Goal: Information Seeking & Learning: Learn about a topic

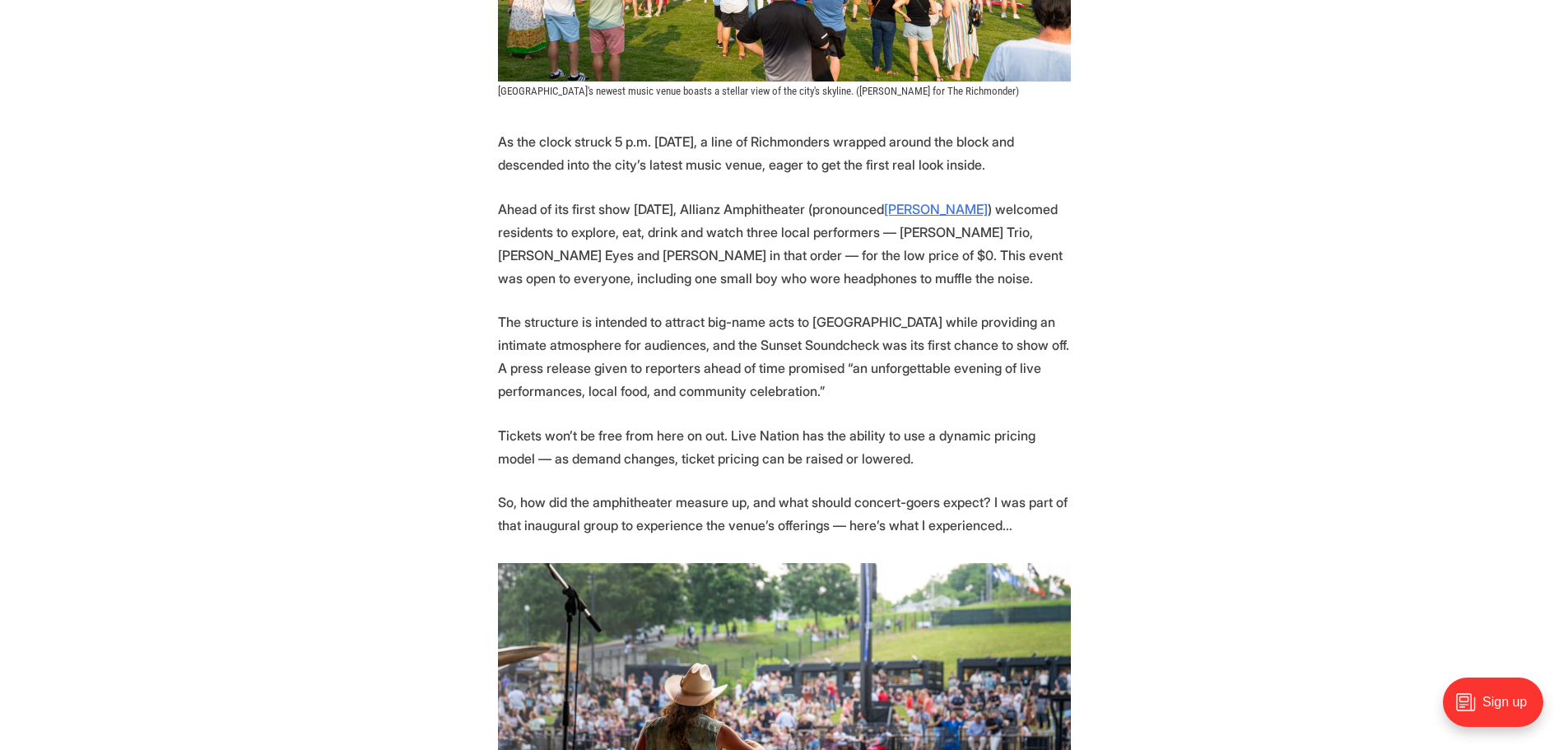
scroll to position [658, 0]
drag, startPoint x: 502, startPoint y: 433, endPoint x: 550, endPoint y: 437, distance: 48.2
click at [550, 437] on p "Tickets won’t be free from here on out. Live Nation has the ability to use a dy…" at bounding box center [784, 445] width 573 height 46
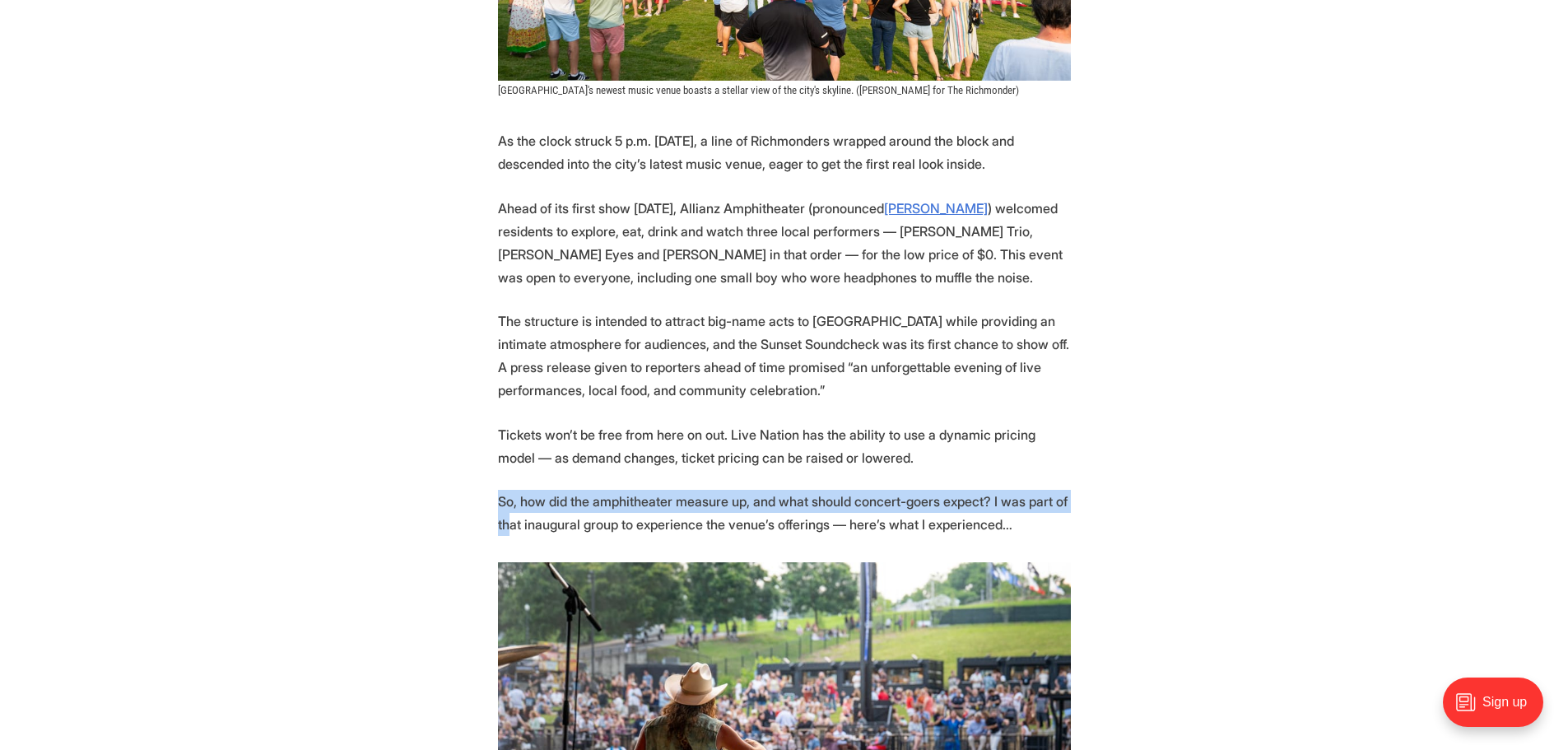
drag, startPoint x: 498, startPoint y: 499, endPoint x: 511, endPoint y: 519, distance: 23.9
click at [511, 519] on p "So, how did the amphitheater measure up, and what should concert-goers expect? …" at bounding box center [784, 512] width 573 height 46
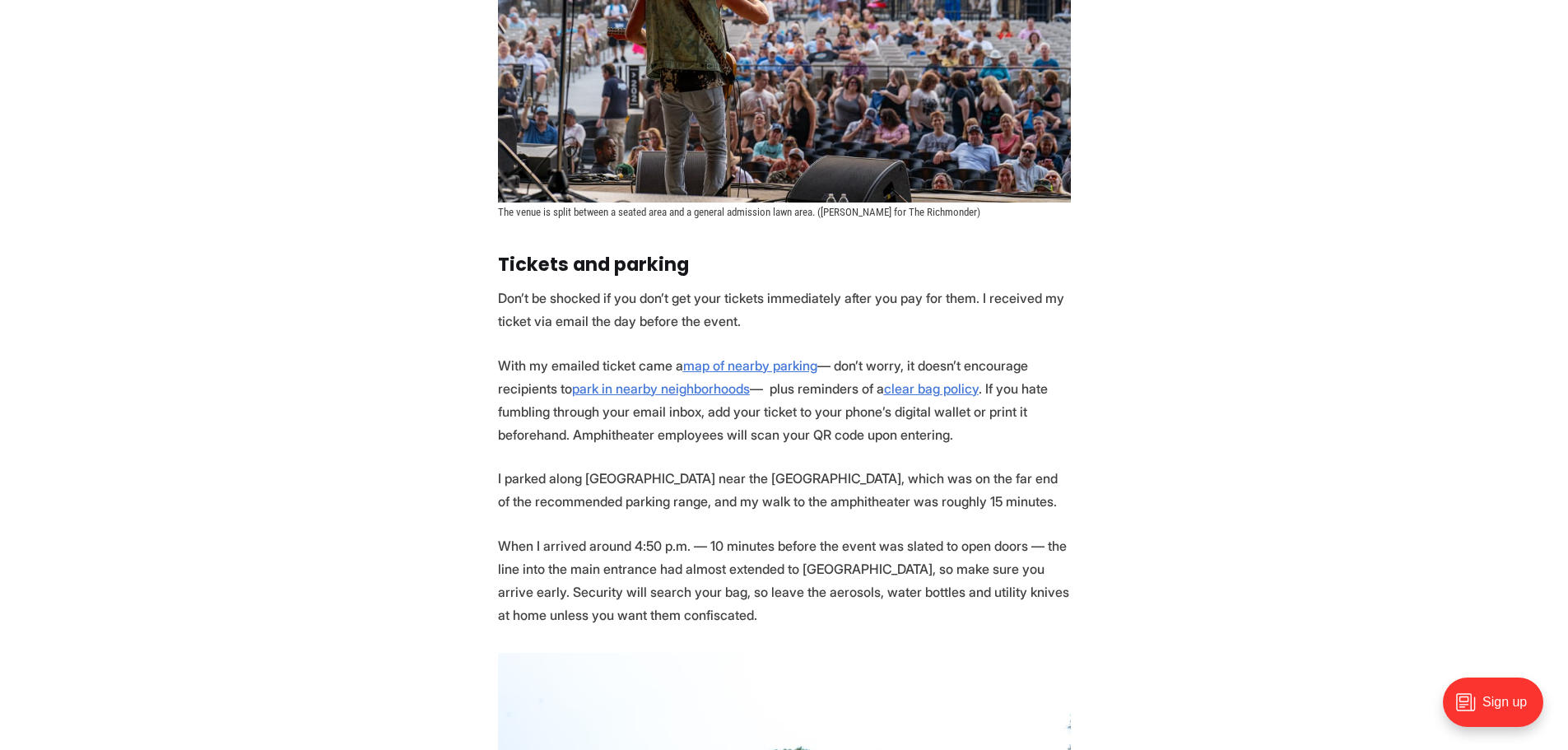
scroll to position [1482, 0]
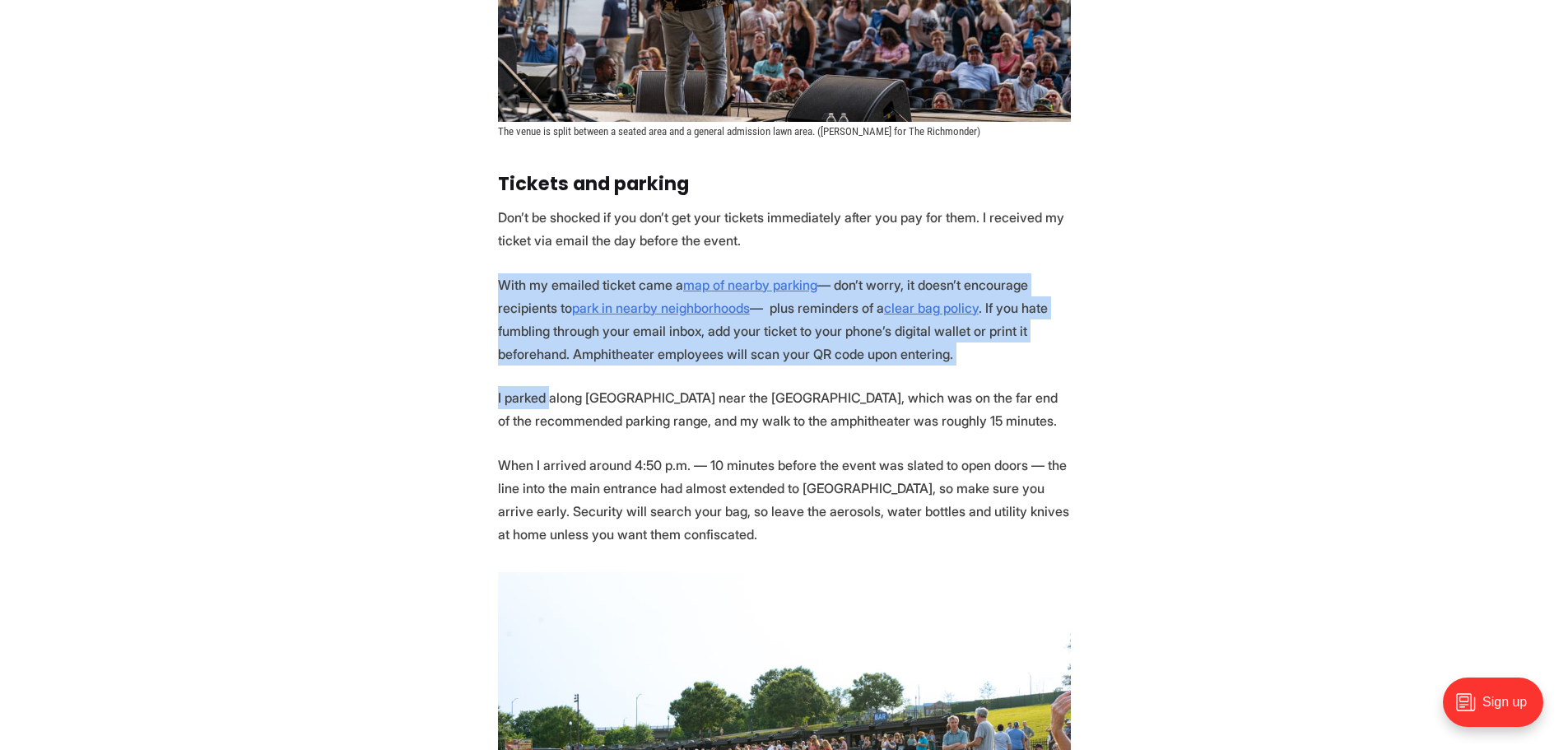
drag, startPoint x: 495, startPoint y: 281, endPoint x: 547, endPoint y: 409, distance: 138.2
click at [547, 409] on p "I parked along [GEOGRAPHIC_DATA] near the [GEOGRAPHIC_DATA], which was on the f…" at bounding box center [784, 409] width 573 height 46
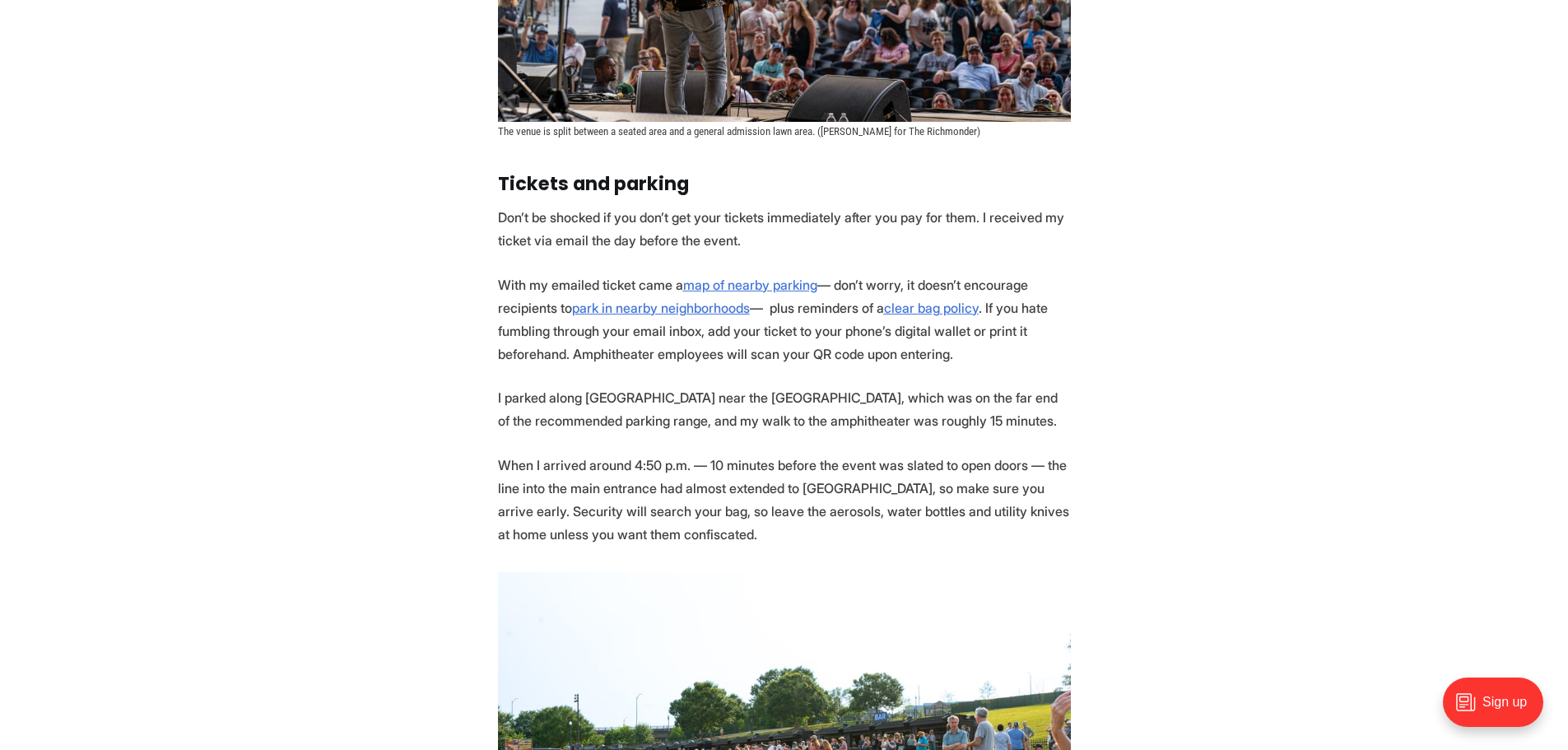
click at [692, 398] on p "I parked along [GEOGRAPHIC_DATA] near the [GEOGRAPHIC_DATA], which was on the f…" at bounding box center [784, 409] width 573 height 46
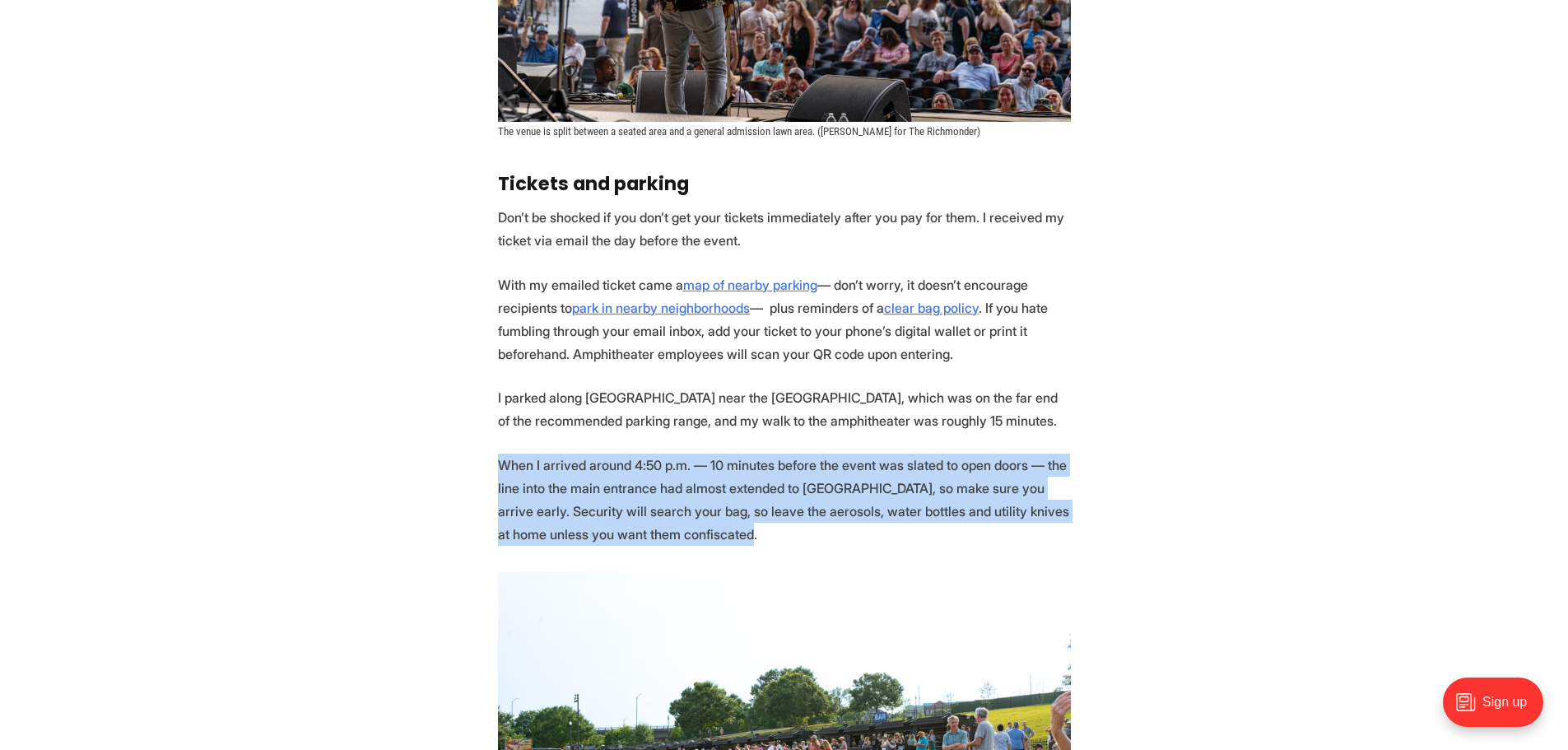
drag, startPoint x: 506, startPoint y: 461, endPoint x: 765, endPoint y: 535, distance: 269.4
click at [765, 535] on p "When I arrived around 4:50 p.m. — 10 minutes before the event was slated to ope…" at bounding box center [784, 500] width 573 height 92
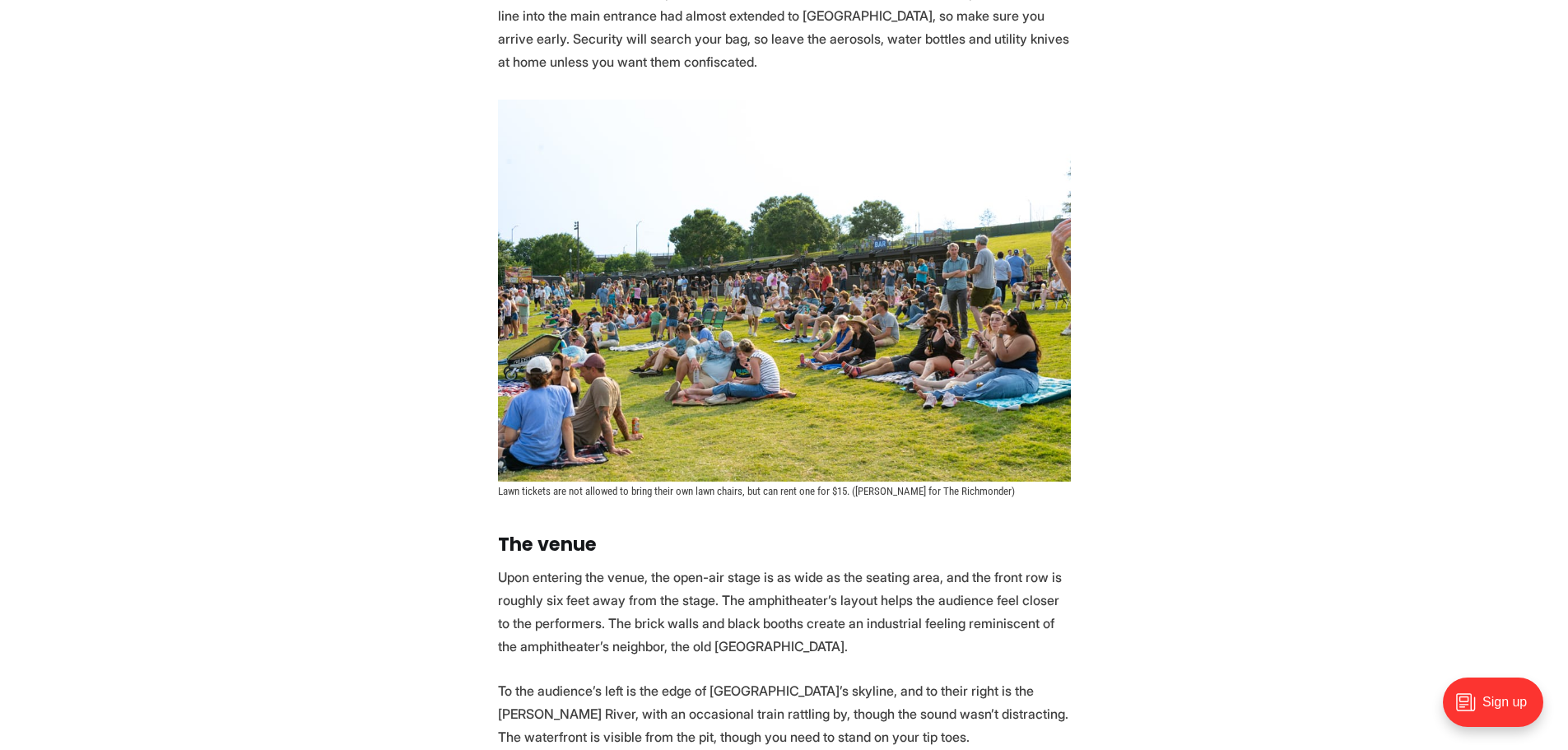
scroll to position [2222, 0]
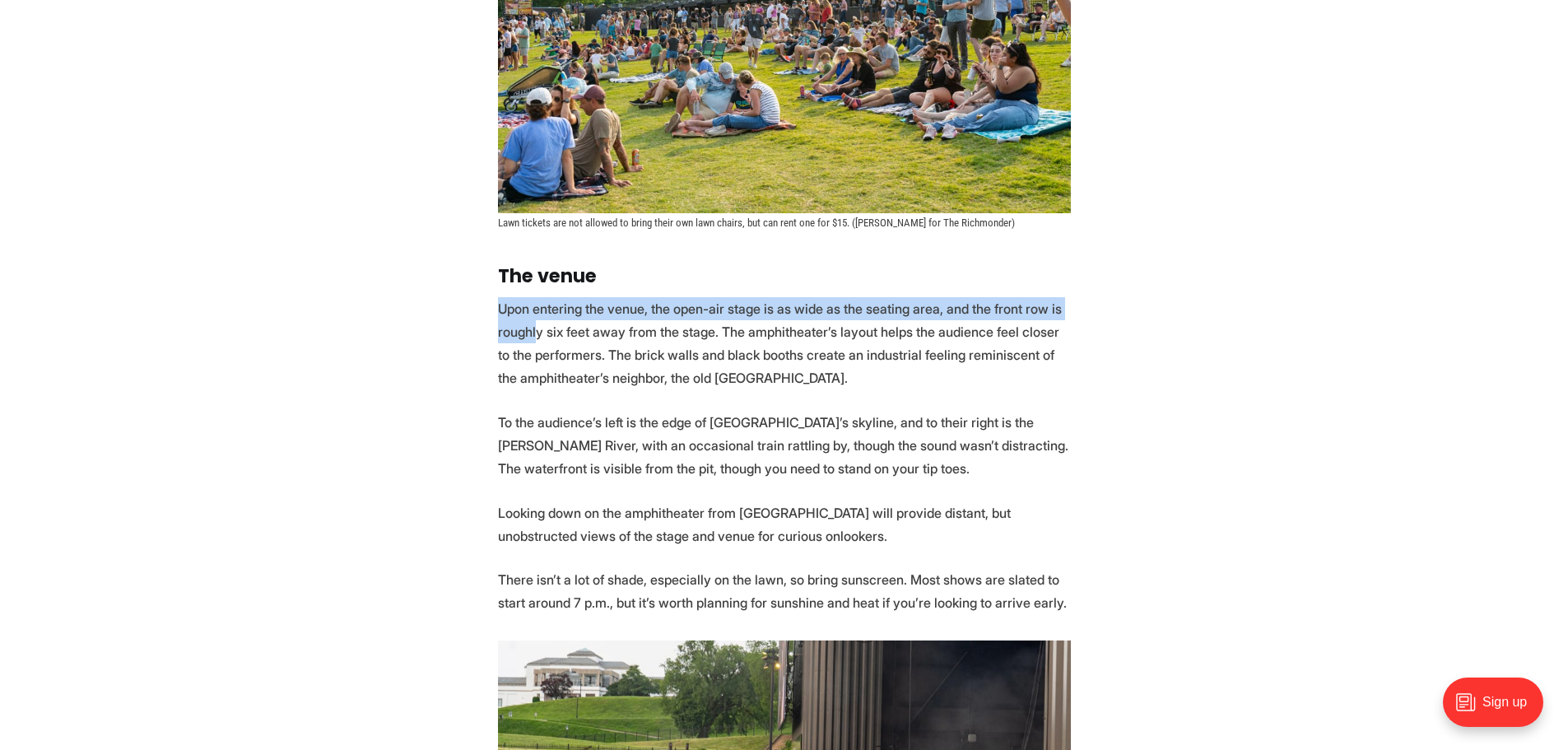
drag, startPoint x: 498, startPoint y: 305, endPoint x: 533, endPoint y: 329, distance: 42.4
click at [533, 329] on p "Upon entering the venue, the open-air stage is as wide as the seating area, and…" at bounding box center [784, 343] width 573 height 92
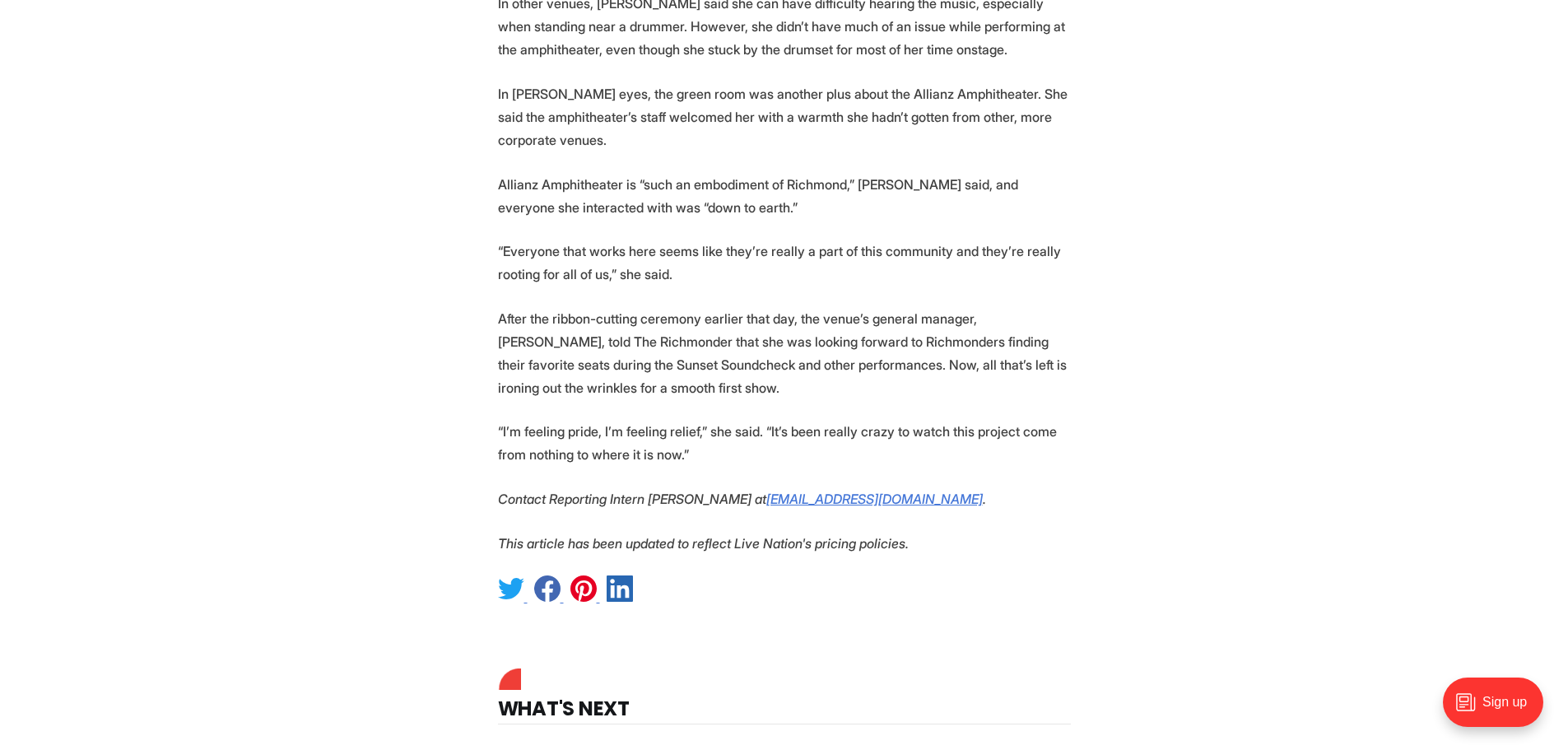
scroll to position [5349, 0]
